Goal: Task Accomplishment & Management: Use online tool/utility

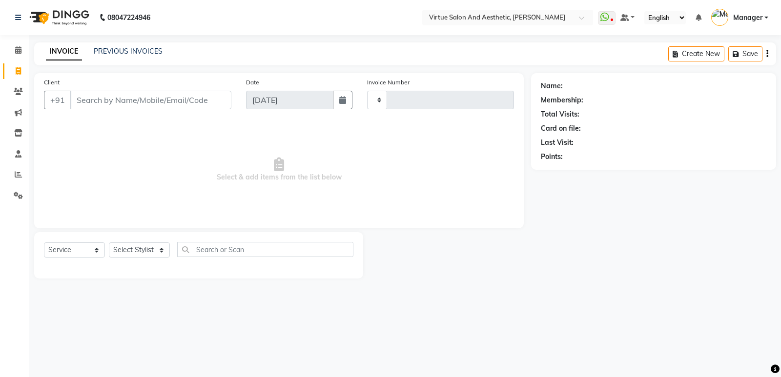
select select "service"
type input "1059"
select select "4611"
click at [120, 102] on input "Client" at bounding box center [150, 100] width 161 height 19
type input "9445304693"
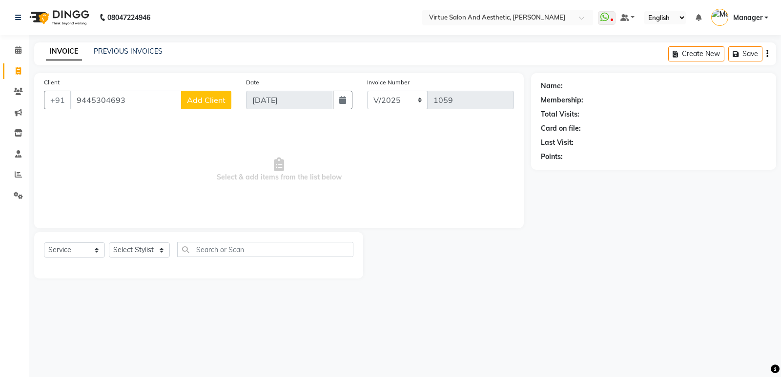
drag, startPoint x: 129, startPoint y: 97, endPoint x: 0, endPoint y: 94, distance: 128.9
click at [0, 94] on app-home "08047224946 Select Location × Virtue Salon And Aesthetic, Avadi WhatsApp Status…" at bounding box center [390, 146] width 781 height 293
click at [90, 97] on input "Client" at bounding box center [150, 100] width 161 height 19
paste input "8681884155"
drag, startPoint x: 131, startPoint y: 96, endPoint x: 60, endPoint y: 98, distance: 70.8
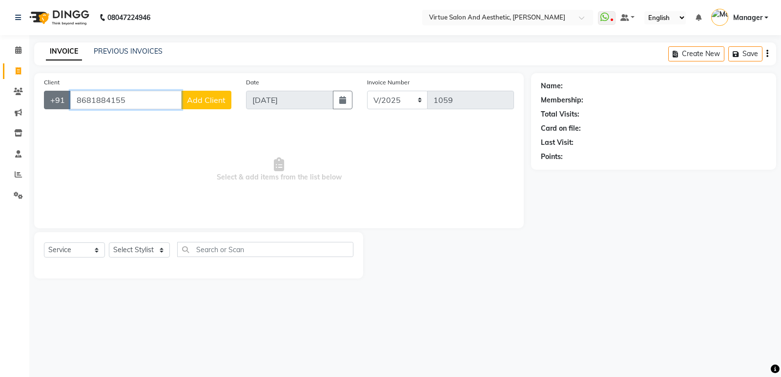
click at [60, 98] on div "[PHONE_NUMBER] Add Client" at bounding box center [137, 100] width 187 height 19
paste input "7010781056"
type input "7010781056"
